Goal: Information Seeking & Learning: Learn about a topic

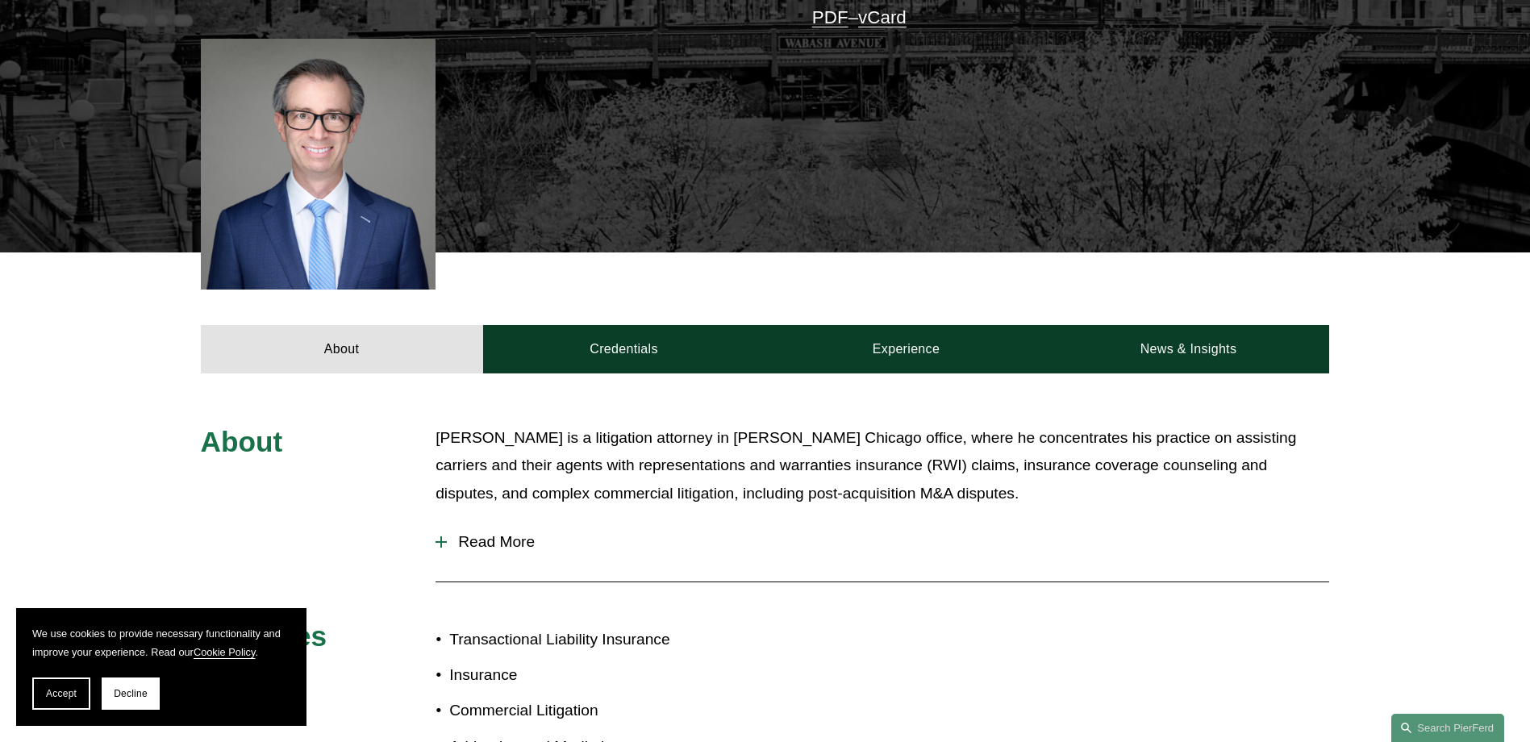
scroll to position [565, 0]
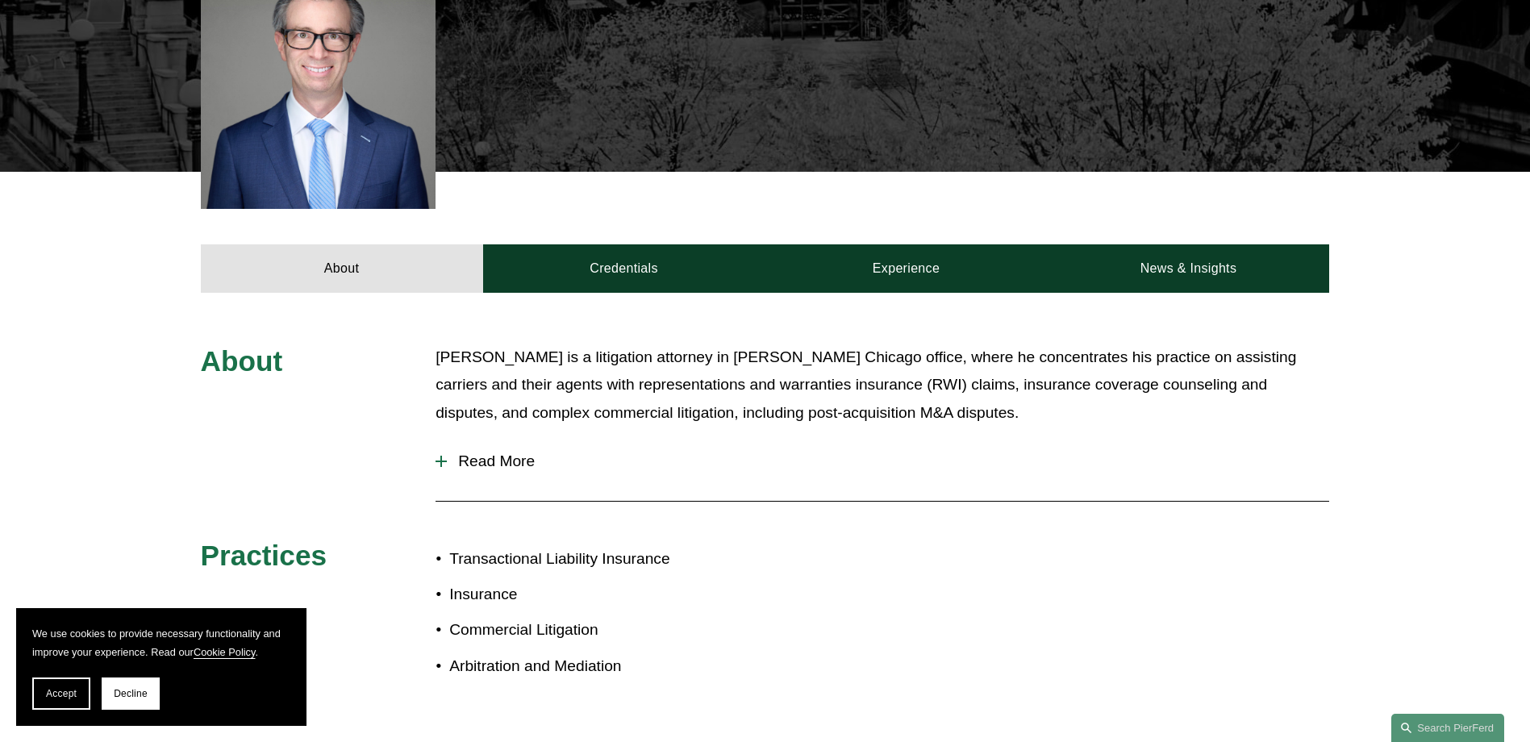
click at [431, 443] on div "About Andy Shapiro is a litigation attorney in Pierson Ferdinand's Chicago offi…" at bounding box center [765, 526] width 1530 height 364
click at [439, 456] on div at bounding box center [441, 461] width 11 height 11
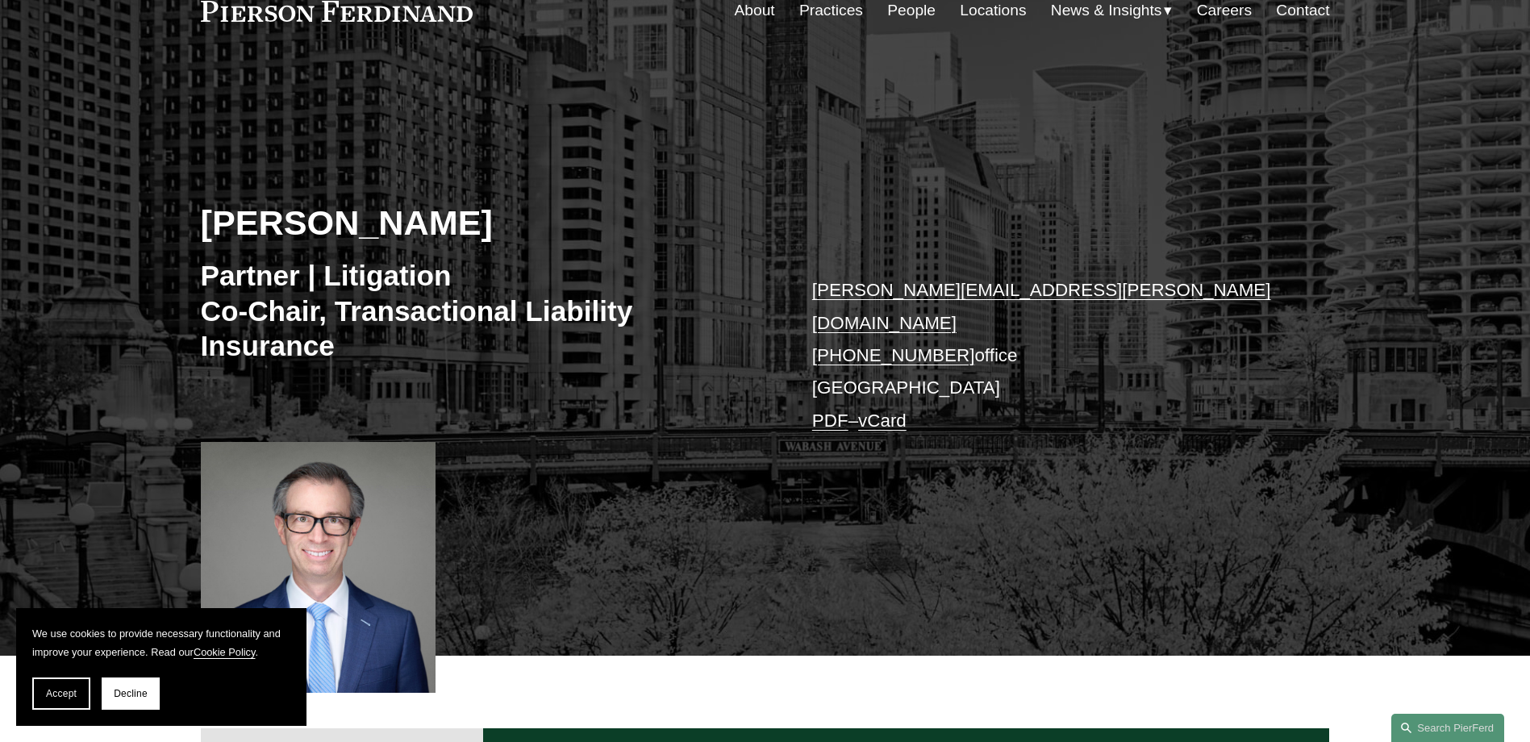
scroll to position [161, 0]
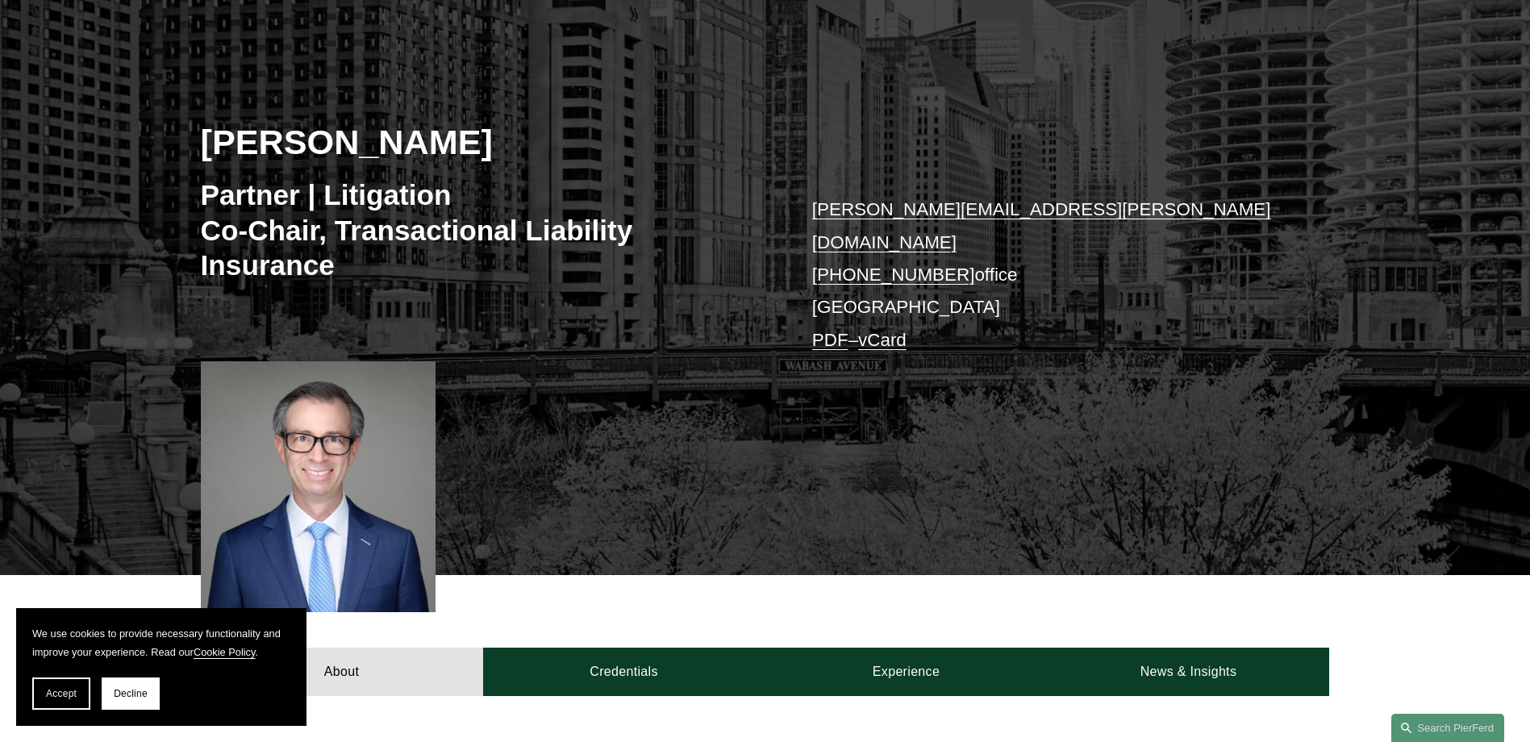
scroll to position [81, 0]
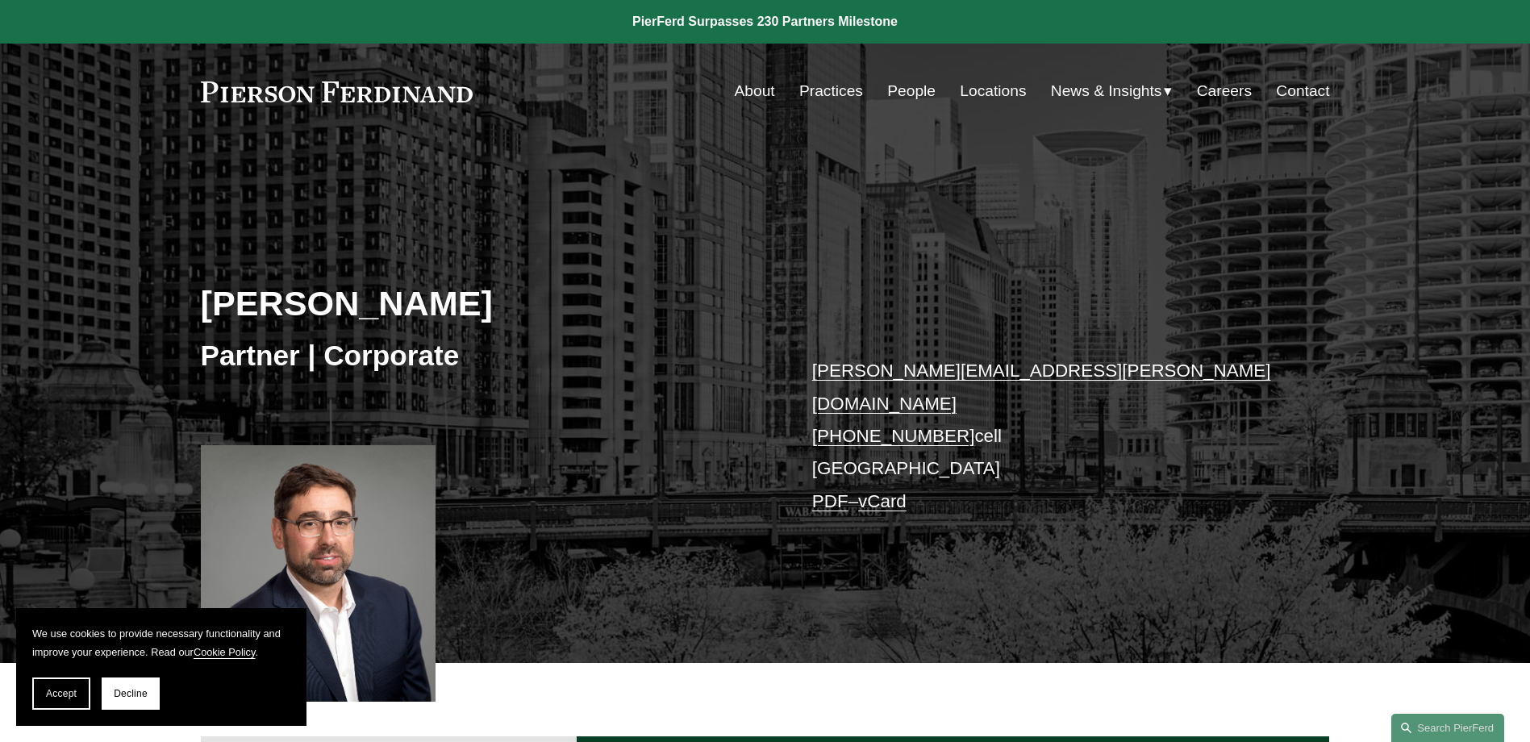
scroll to position [323, 0]
